Goal: Transaction & Acquisition: Purchase product/service

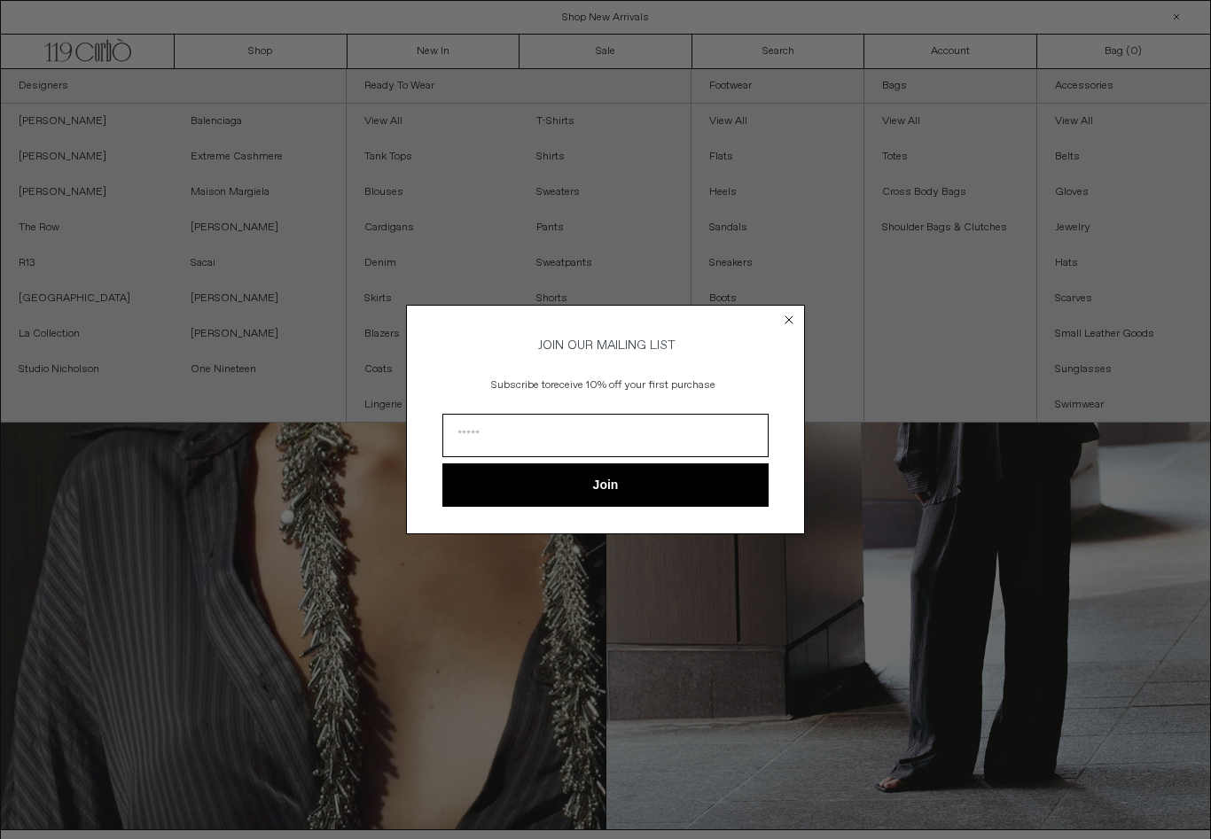
click at [789, 301] on div "Close dialog JOIN OUR MAILING LIST Subscribe to receive 10% off your first purc…" at bounding box center [605, 419] width 399 height 264
click at [792, 317] on circle "Close dialog" at bounding box center [789, 320] width 17 height 17
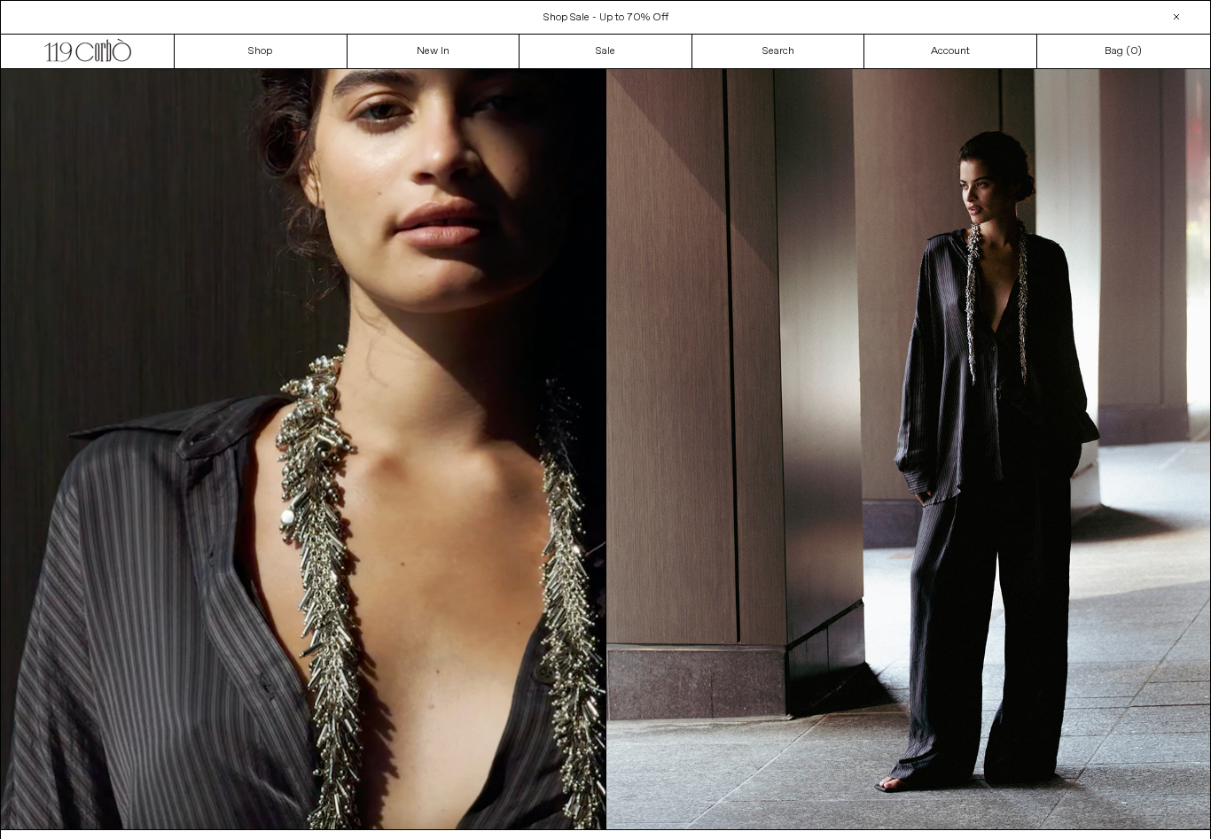
click at [603, 46] on link "Sale" at bounding box center [605, 52] width 173 height 34
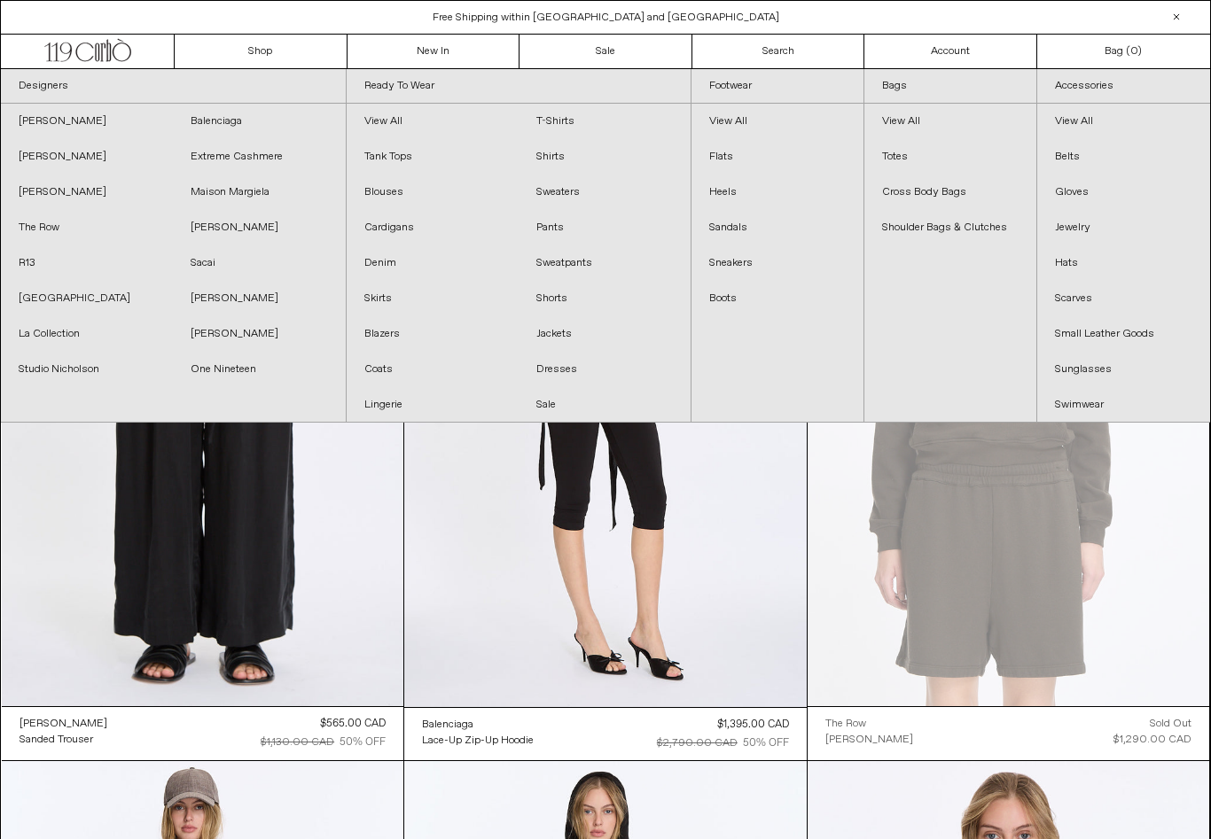
click at [437, 51] on link "New In" at bounding box center [433, 52] width 173 height 34
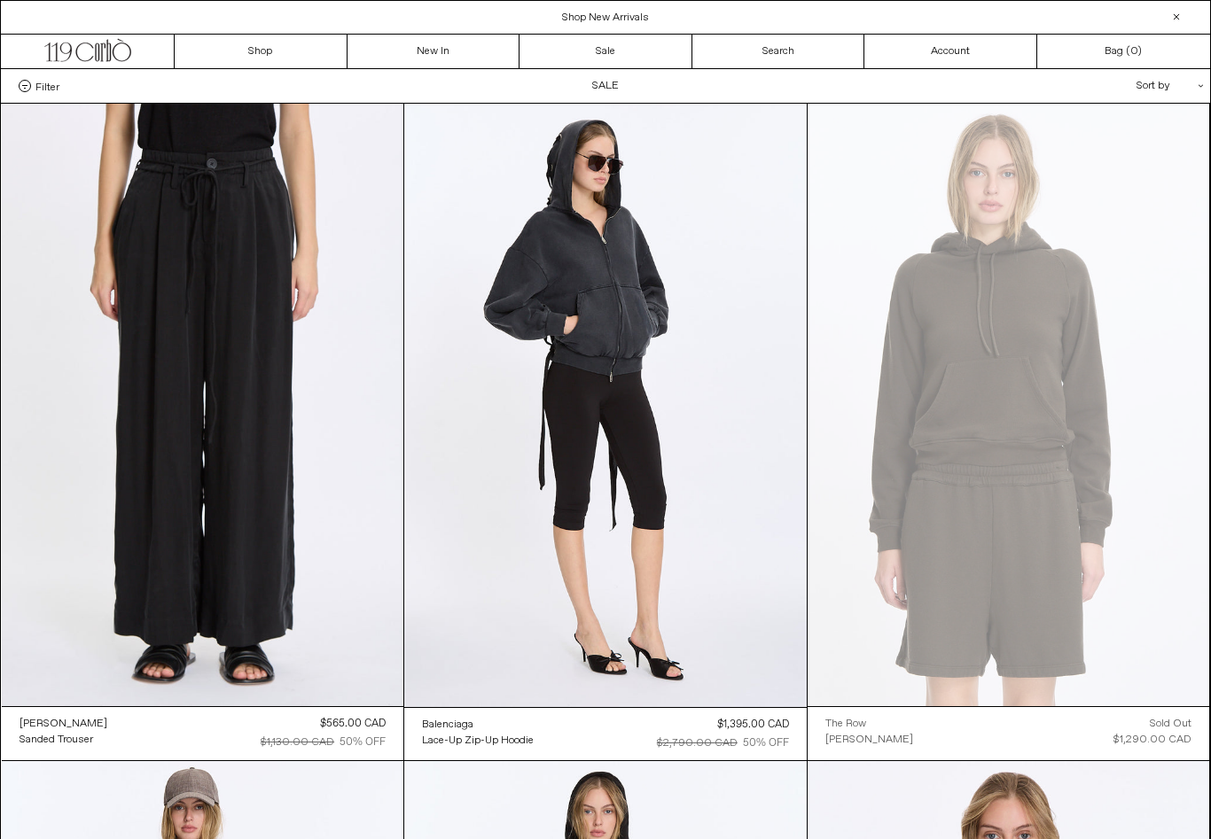
click at [594, 35] on link "Sale" at bounding box center [605, 52] width 173 height 34
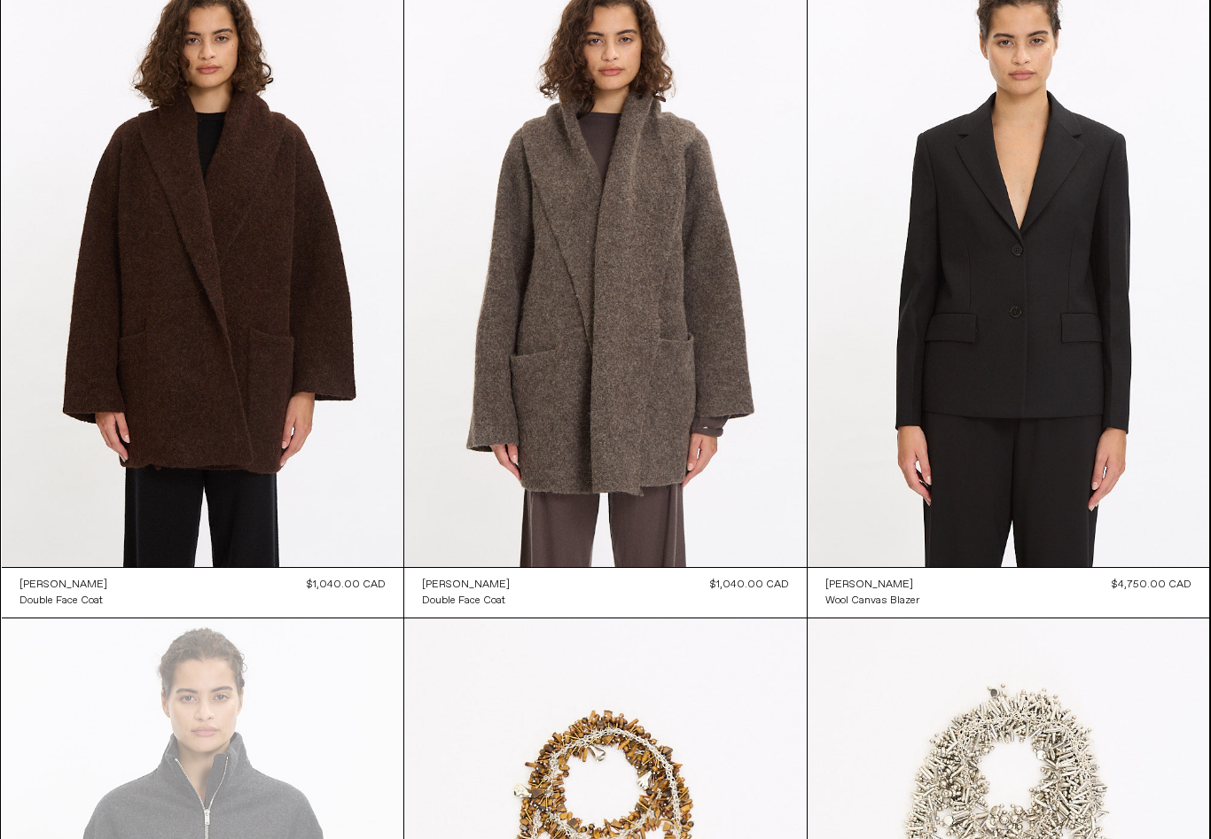
scroll to position [793, 0]
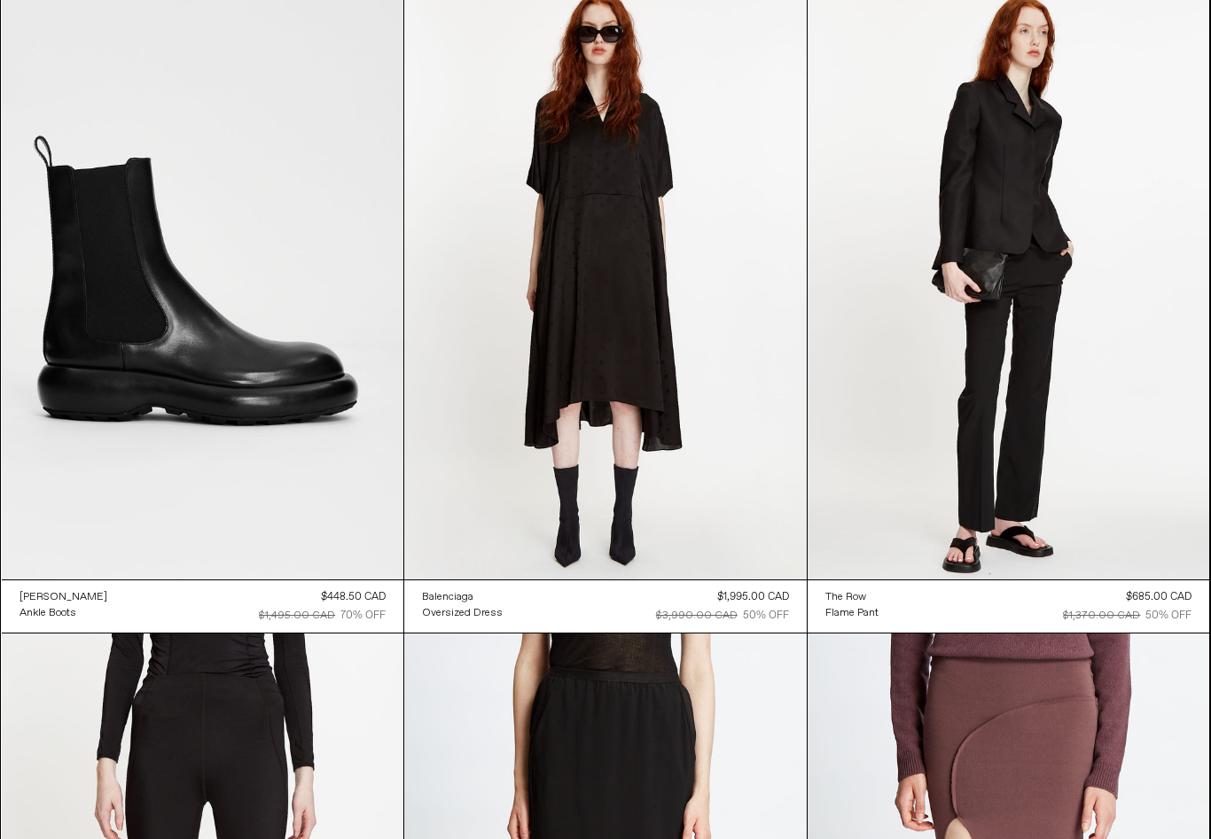
scroll to position [47445, 0]
click at [118, 438] on at bounding box center [203, 278] width 402 height 603
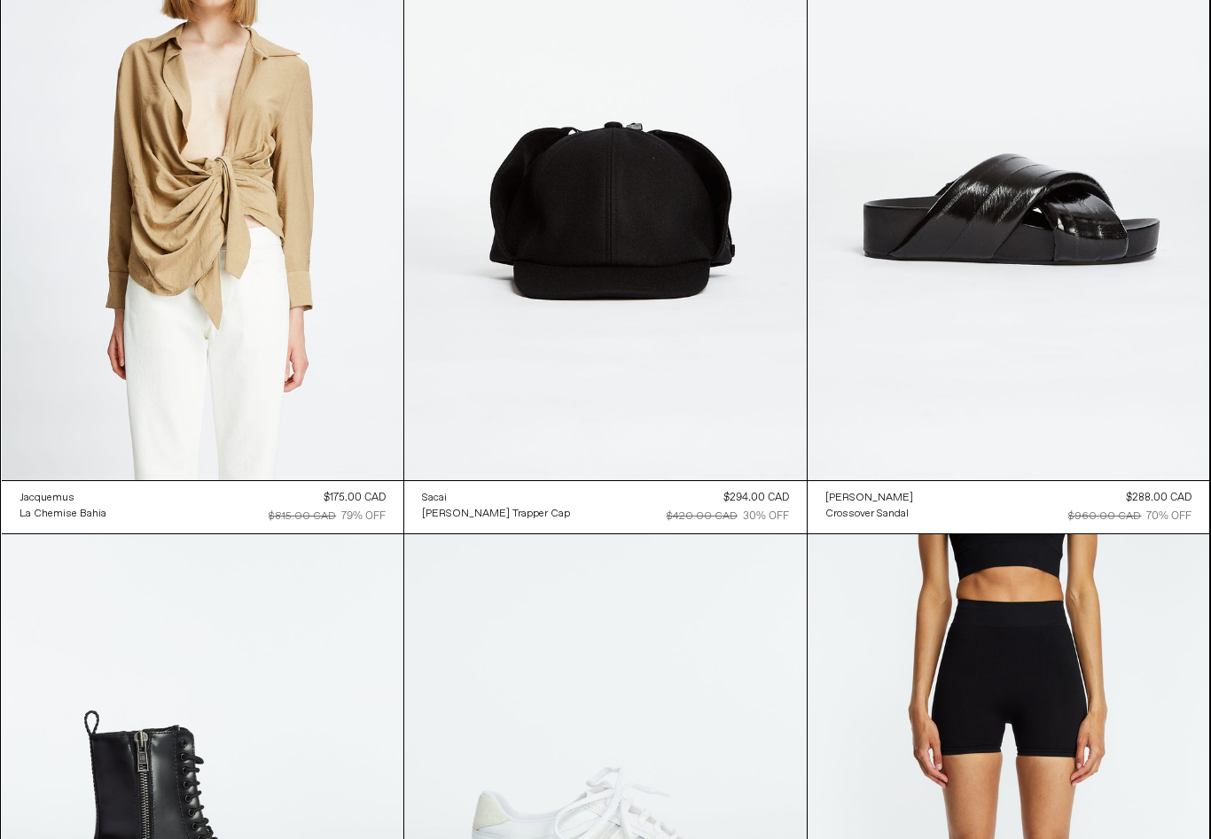
scroll to position [48858, 0]
click at [1135, 411] on at bounding box center [1008, 179] width 402 height 603
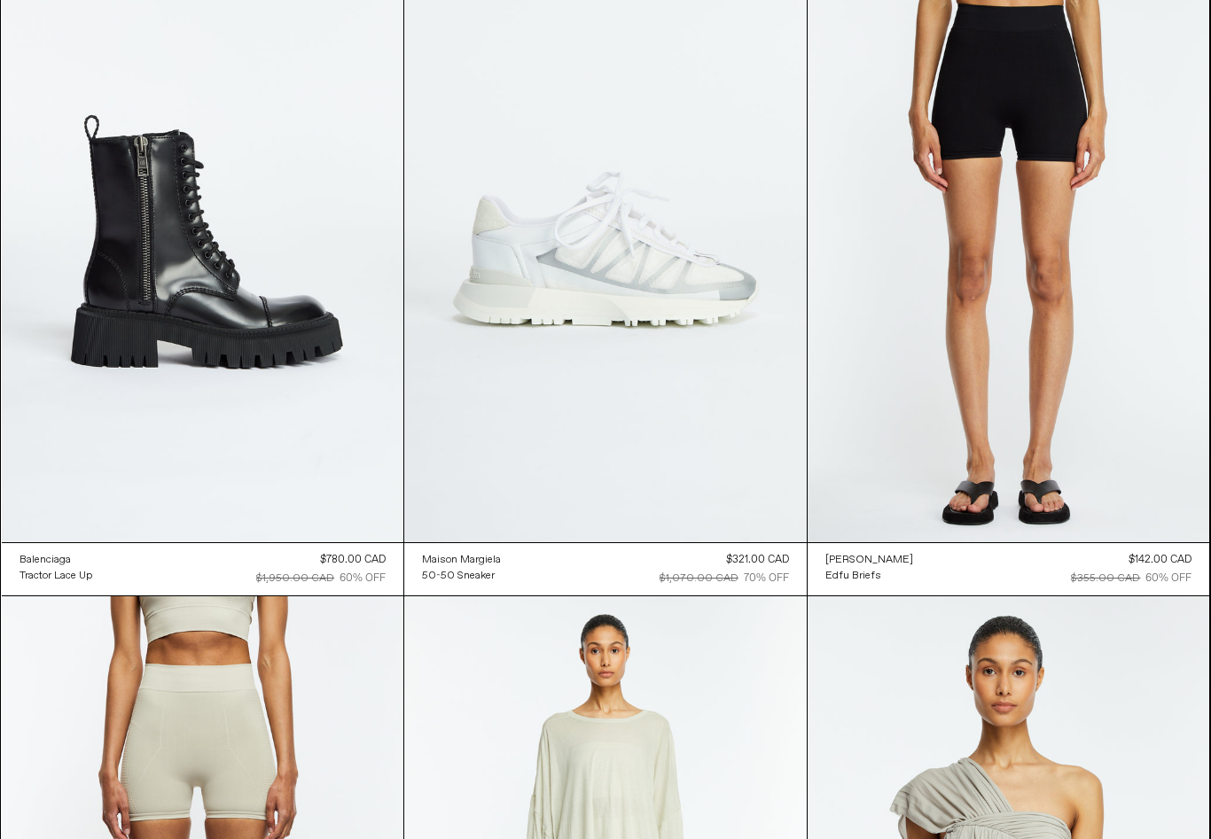
scroll to position [49454, 0]
click at [734, 338] on at bounding box center [605, 241] width 402 height 604
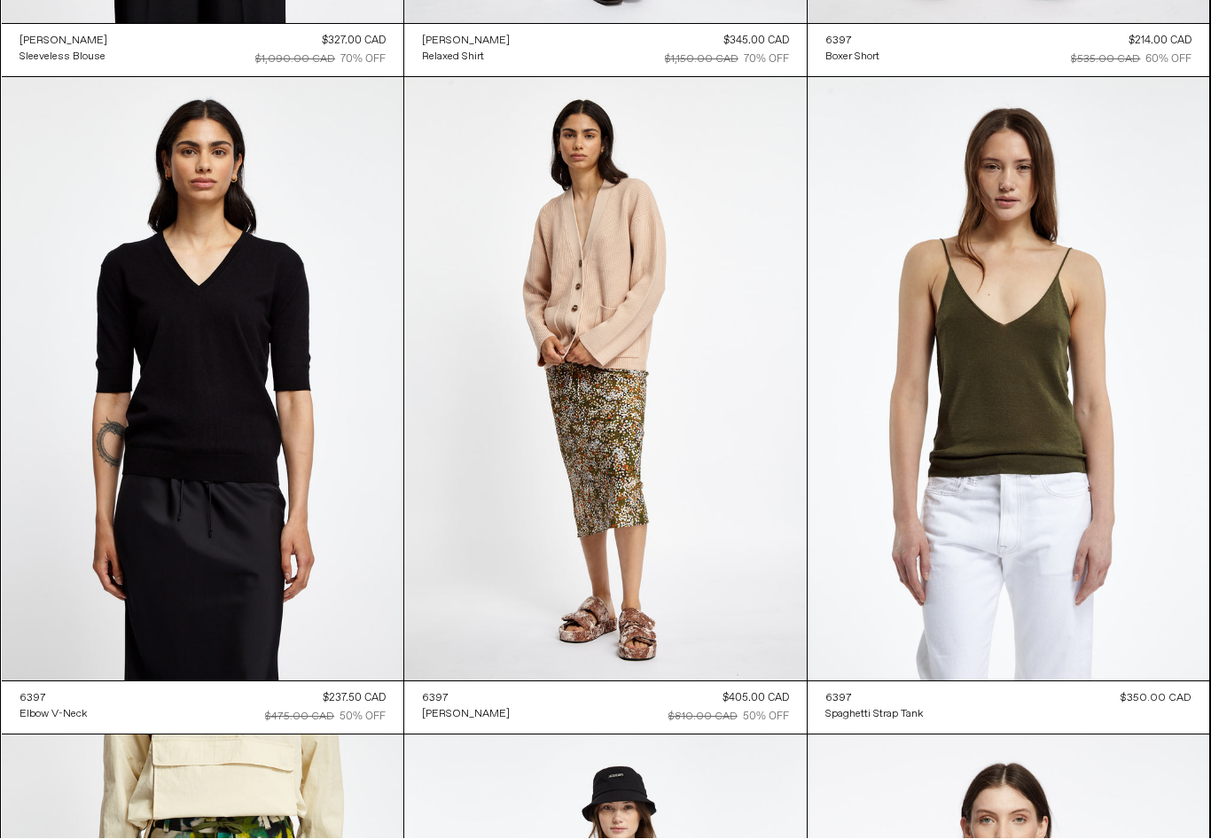
scroll to position [58517, 0]
click at [508, 370] on at bounding box center [605, 379] width 402 height 604
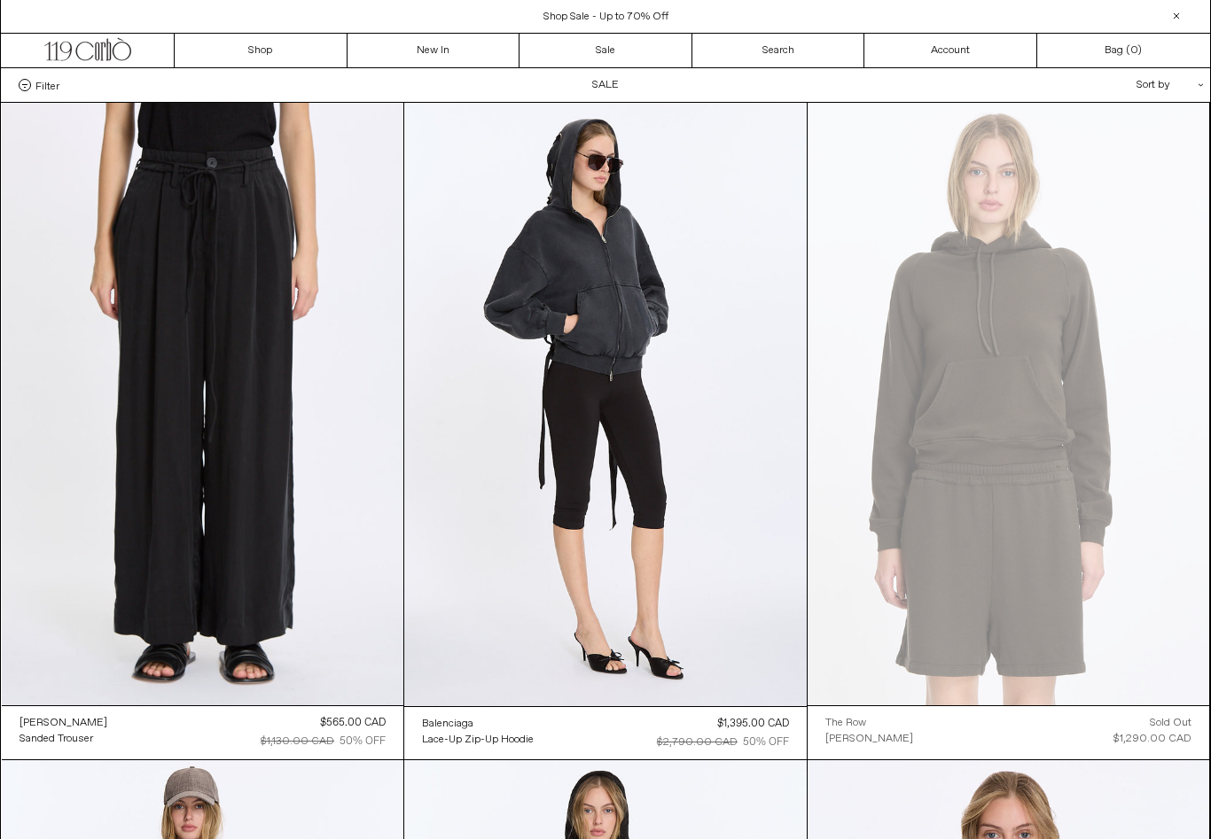
scroll to position [0, 0]
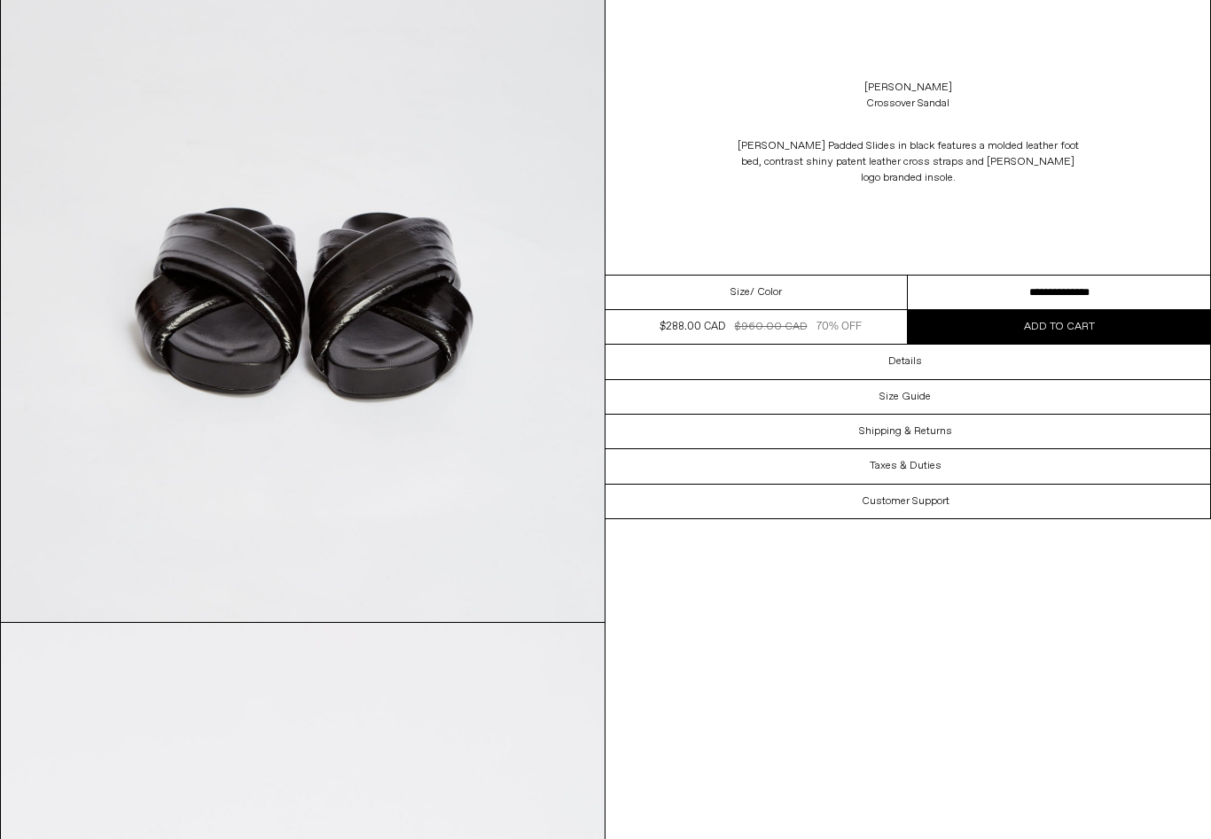
scroll to position [956, 0]
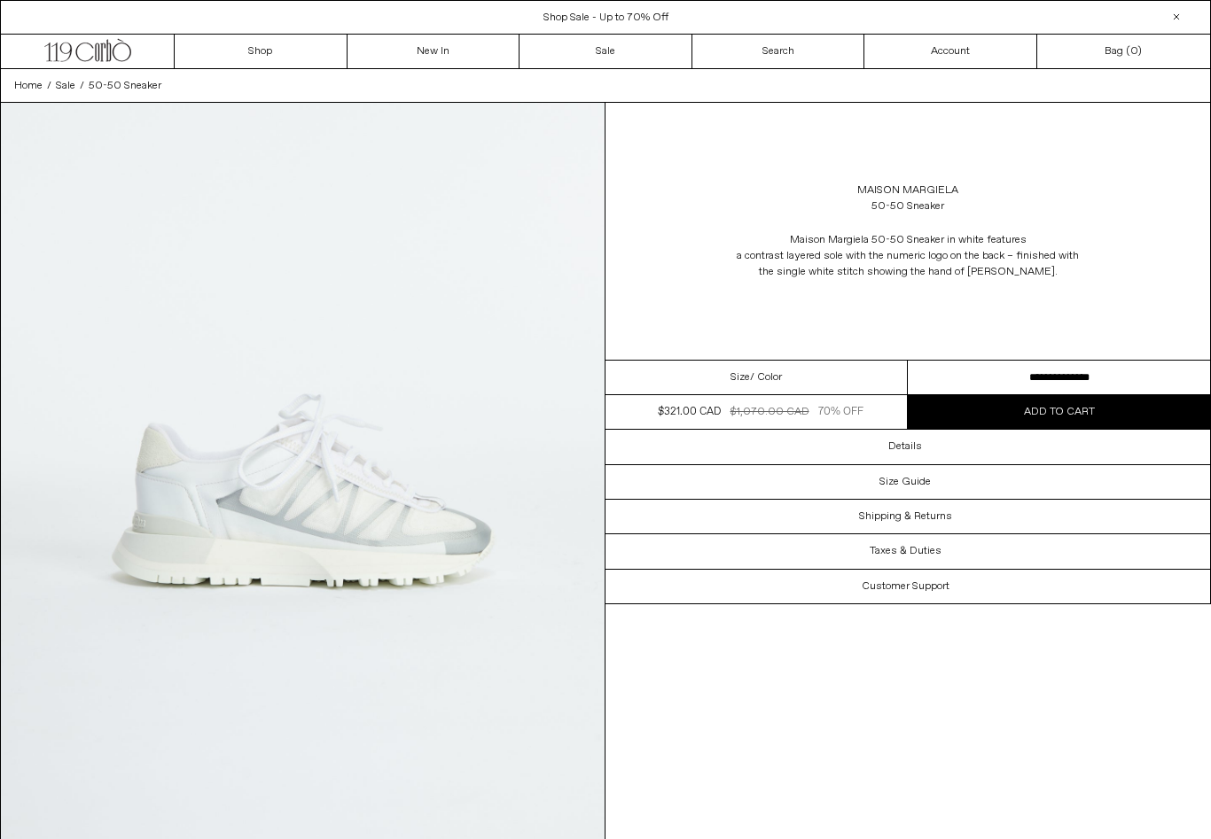
click at [1075, 378] on select "**********" at bounding box center [1059, 378] width 302 height 35
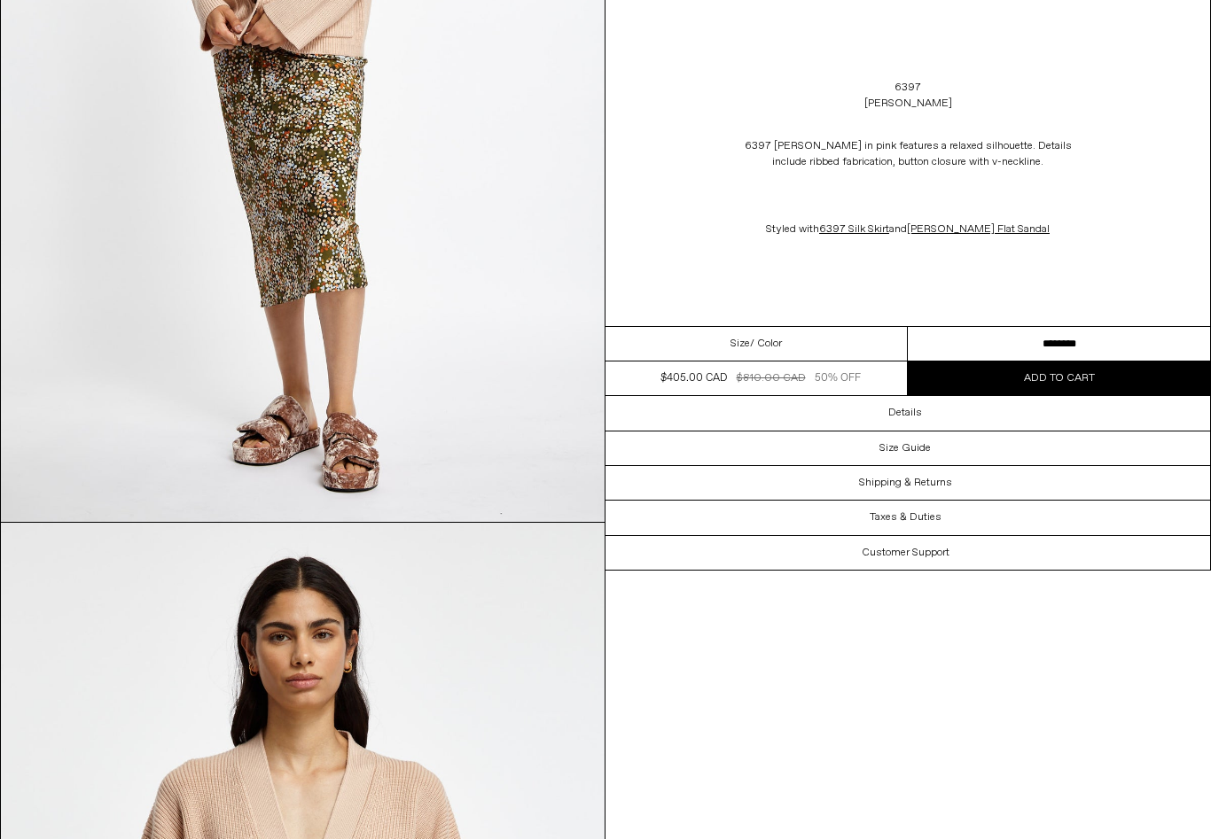
scroll to position [487, 0]
click at [974, 348] on select "**********" at bounding box center [1059, 344] width 302 height 35
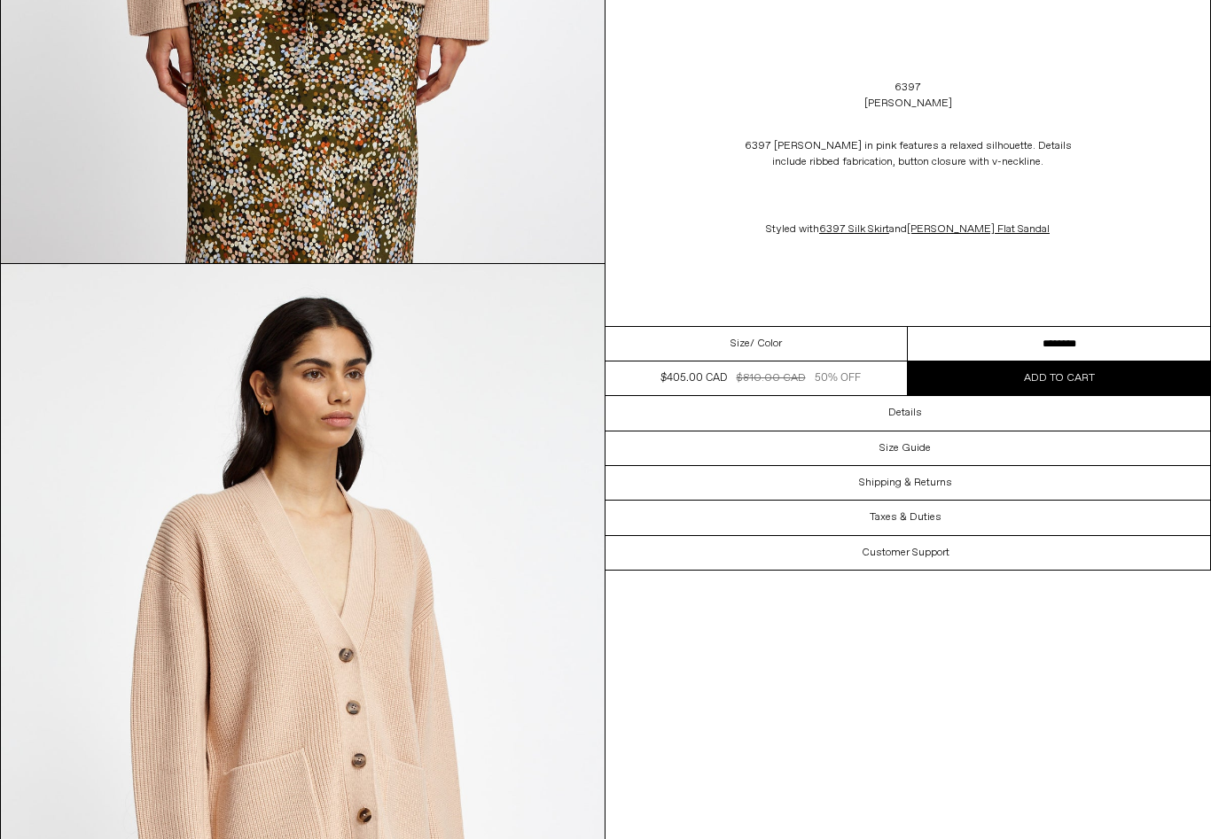
scroll to position [1640, 0]
